Goal: Task Accomplishment & Management: Use online tool/utility

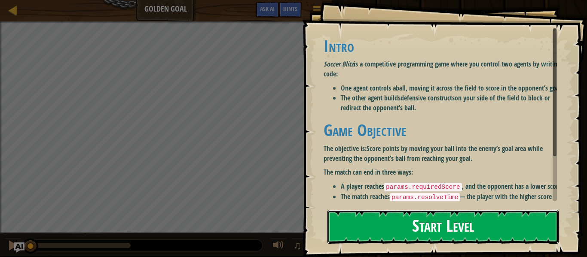
click at [427, 234] on button "Start Level" at bounding box center [442, 227] width 231 height 34
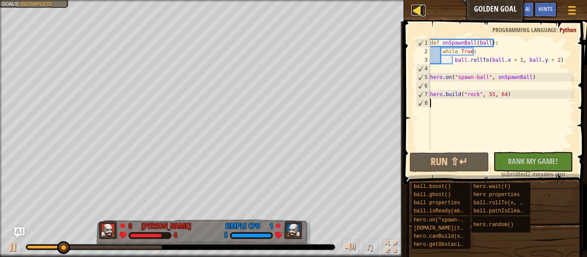
click at [419, 9] on div at bounding box center [416, 10] width 11 height 11
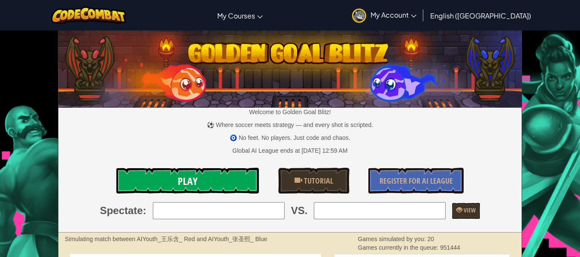
click at [205, 186] on link "Play" at bounding box center [187, 181] width 143 height 26
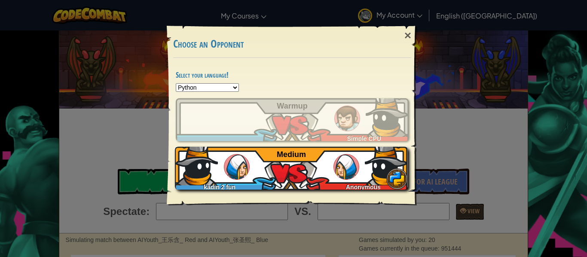
click at [326, 159] on div "kadin 2 fun Anonymous Medium" at bounding box center [291, 168] width 233 height 43
click at [358, 184] on span "Anonymous" at bounding box center [363, 187] width 35 height 7
